Goal: Navigation & Orientation: Find specific page/section

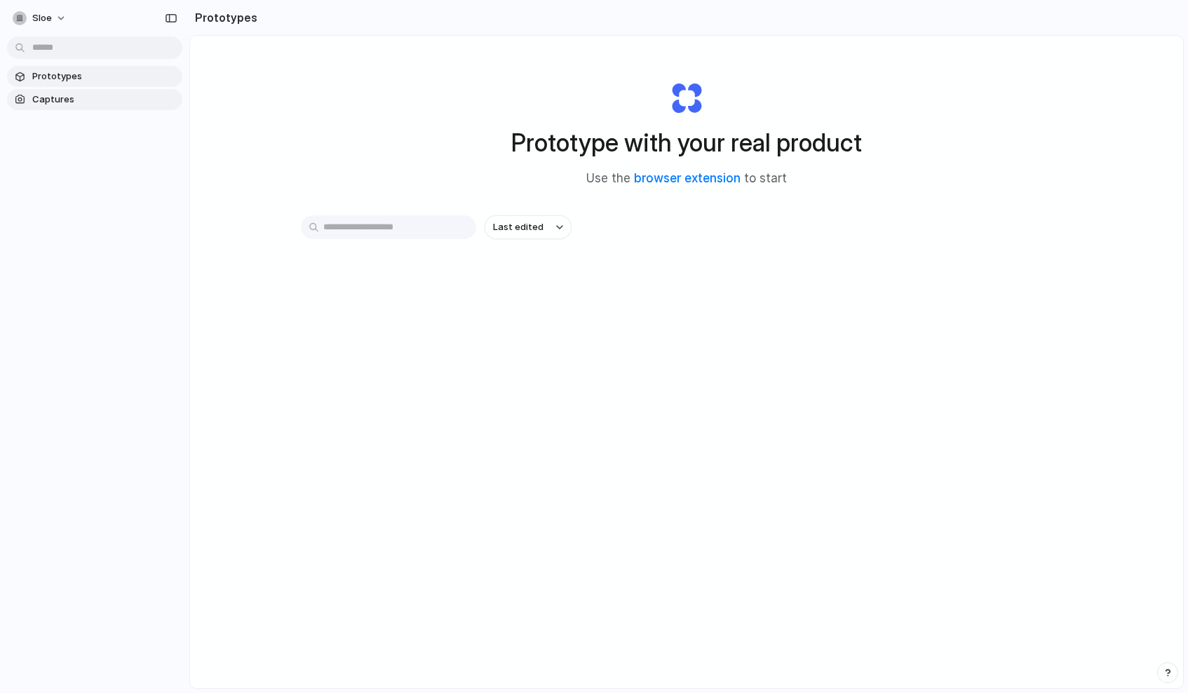
click at [94, 97] on span "Captures" at bounding box center [104, 100] width 144 height 14
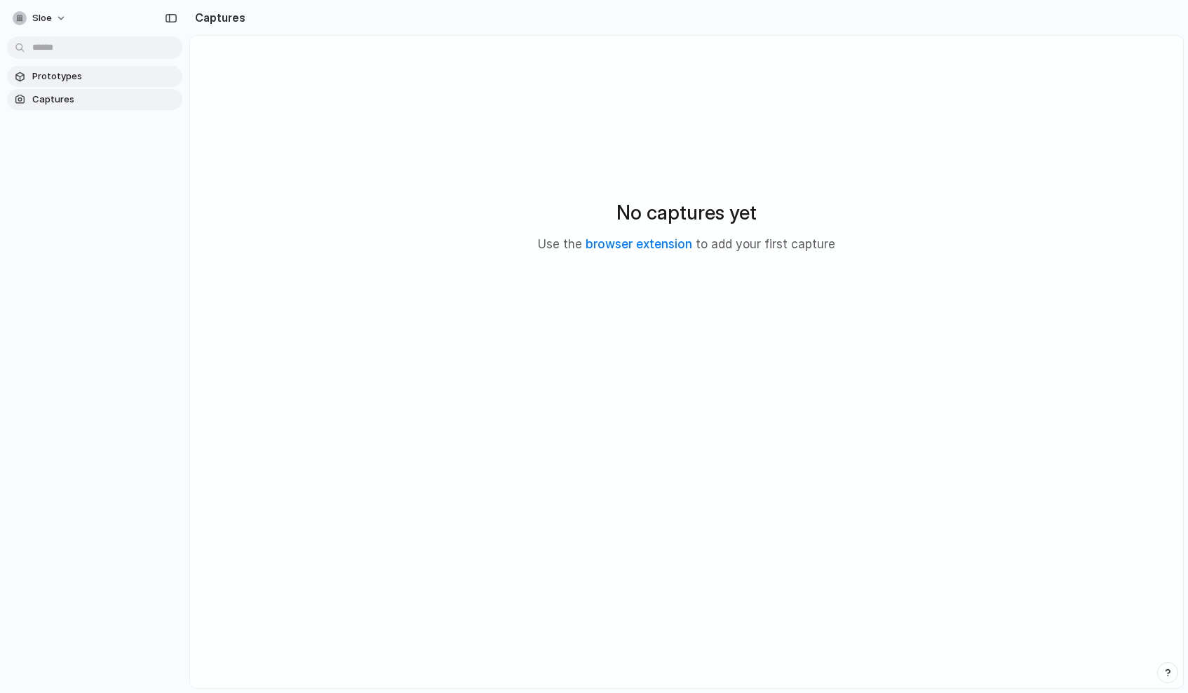
click at [95, 81] on span "Prototypes" at bounding box center [104, 76] width 144 height 14
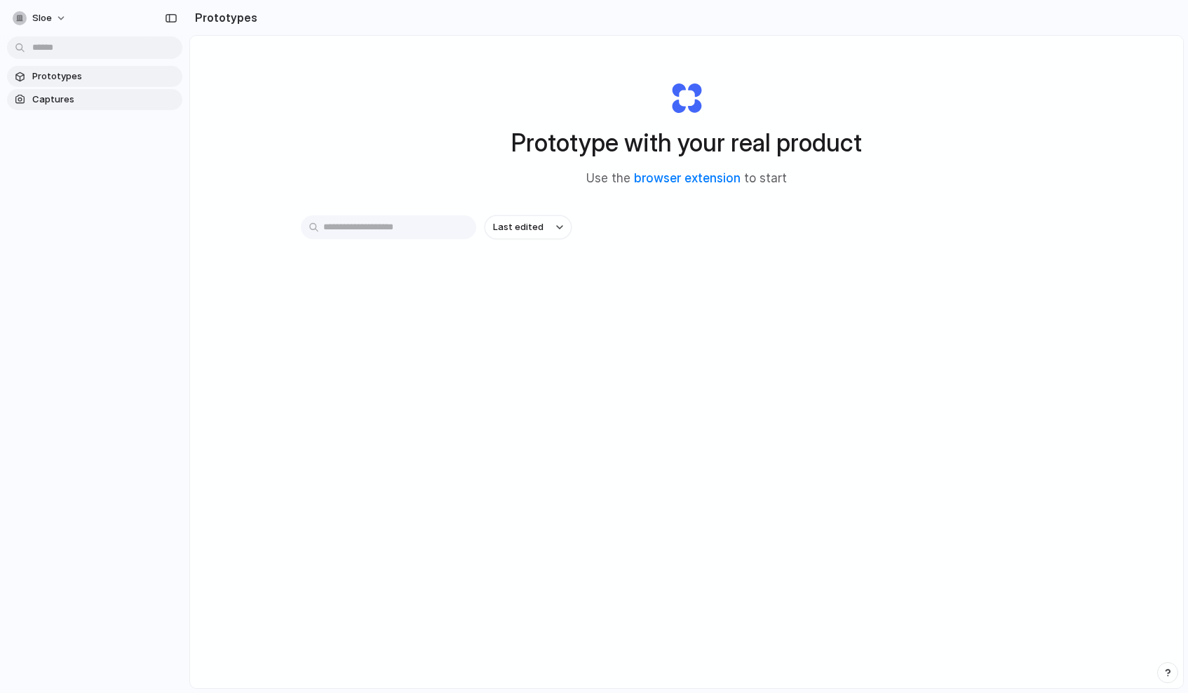
click at [94, 102] on span "Captures" at bounding box center [104, 100] width 144 height 14
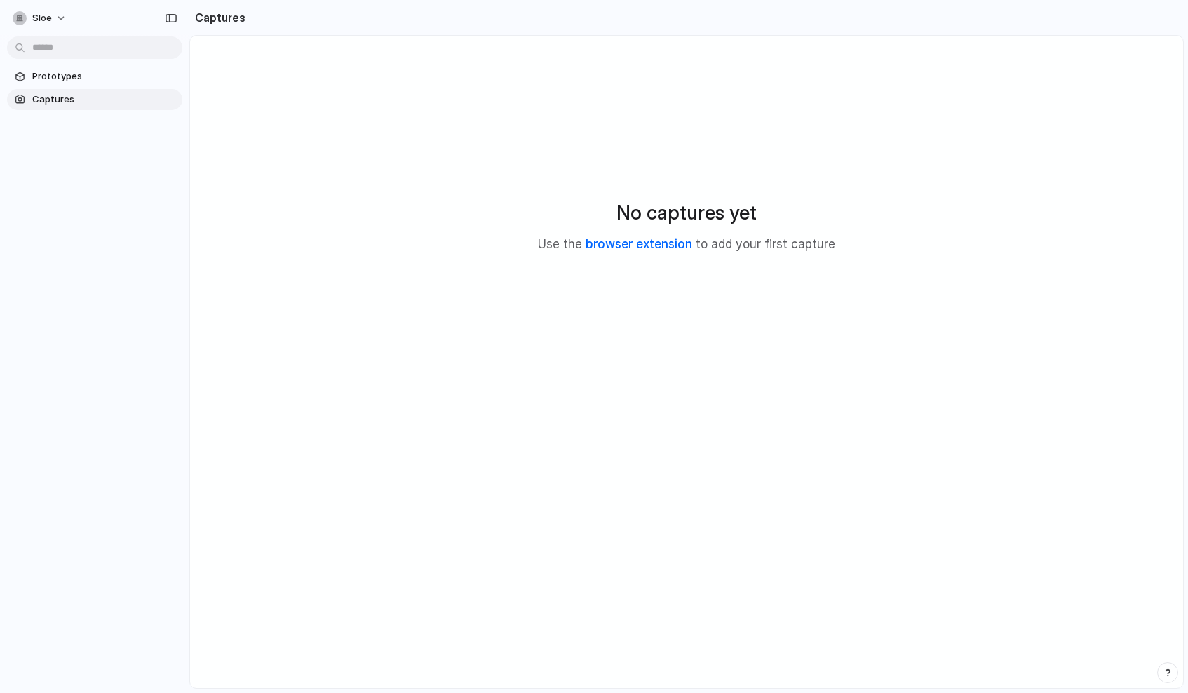
click at [618, 241] on link "browser extension" at bounding box center [638, 244] width 107 height 14
